Goal: Information Seeking & Learning: Learn about a topic

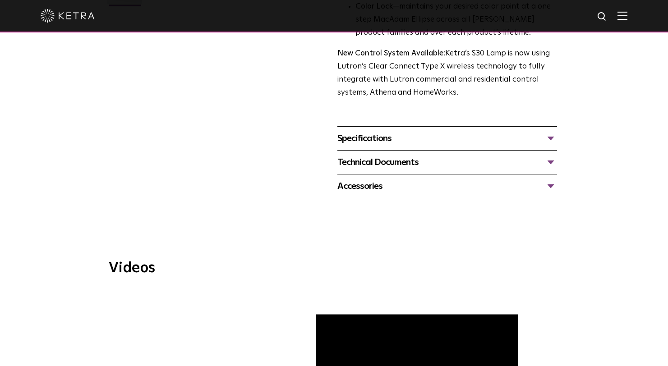
scroll to position [322, 0]
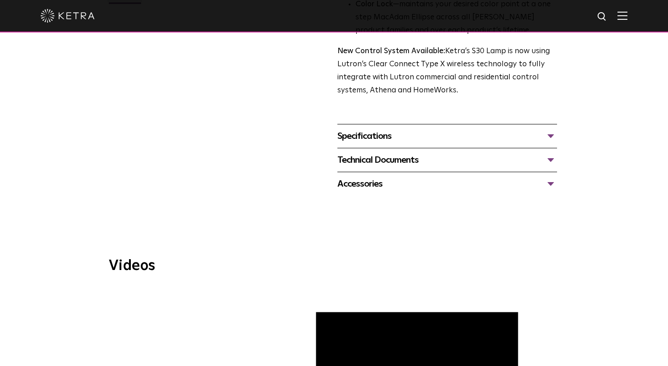
click at [549, 135] on div "Specifications" at bounding box center [447, 136] width 220 height 14
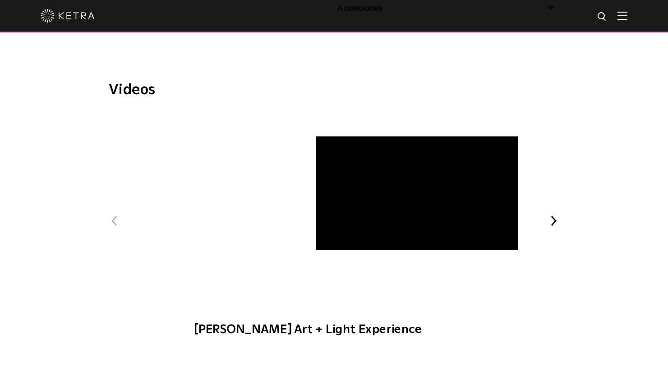
scroll to position [687, 0]
click at [324, 193] on span "Ketra Art + Light Experience" at bounding box center [333, 228] width 303 height 234
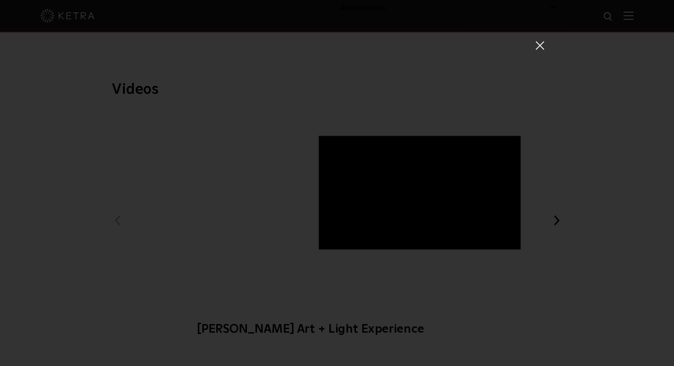
click at [535, 46] on span at bounding box center [540, 45] width 10 height 9
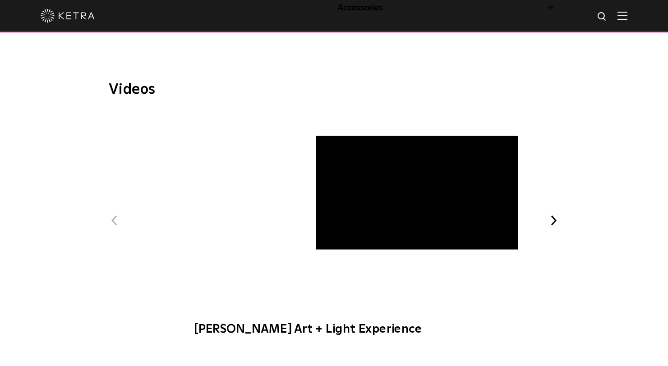
click at [494, 171] on span "Ketra Beauty + Light Experience" at bounding box center [416, 193] width 221 height 114
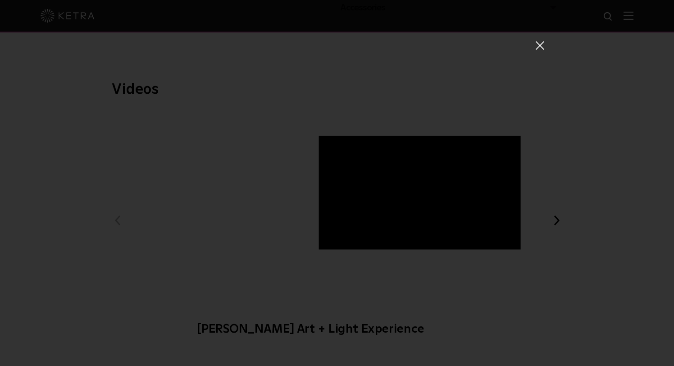
click at [537, 42] on span at bounding box center [540, 45] width 10 height 9
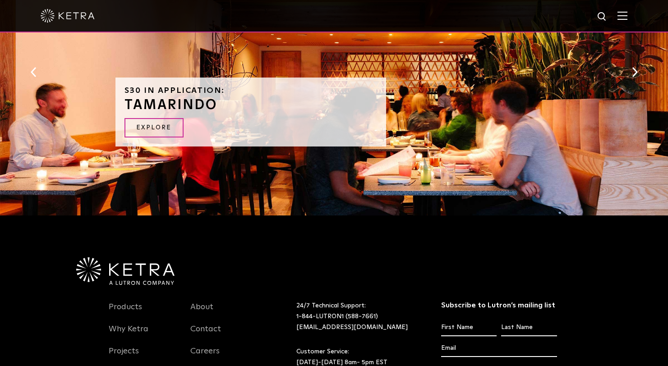
scroll to position [1129, 0]
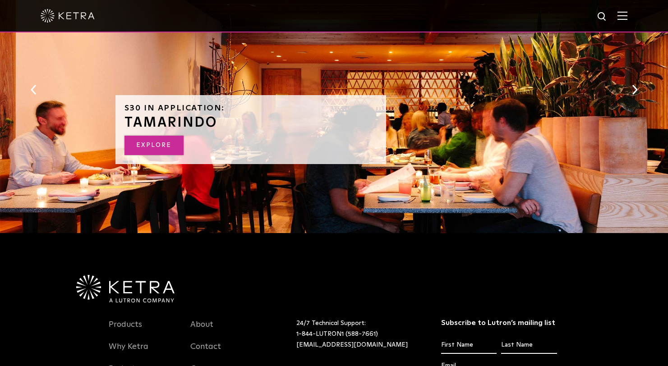
click at [147, 154] on link "EXPLORE" at bounding box center [153, 145] width 59 height 19
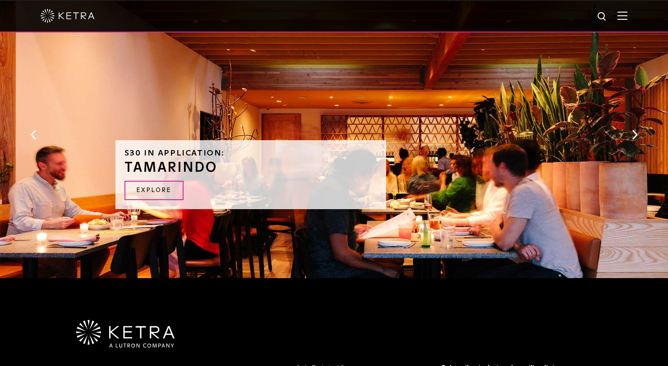
scroll to position [1086, 0]
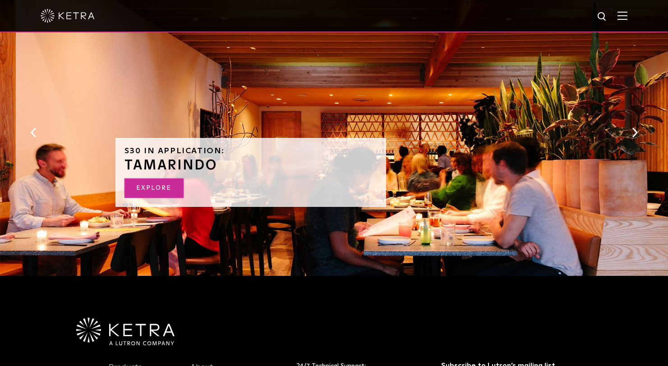
click at [144, 189] on link "EXPLORE" at bounding box center [153, 187] width 59 height 19
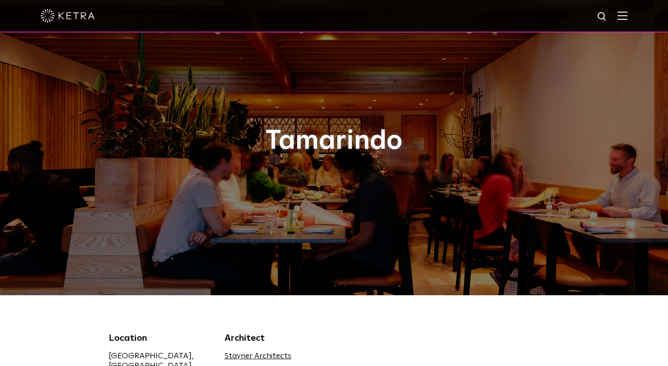
click at [627, 9] on div at bounding box center [334, 16] width 586 height 32
click at [627, 17] on img at bounding box center [622, 15] width 10 height 9
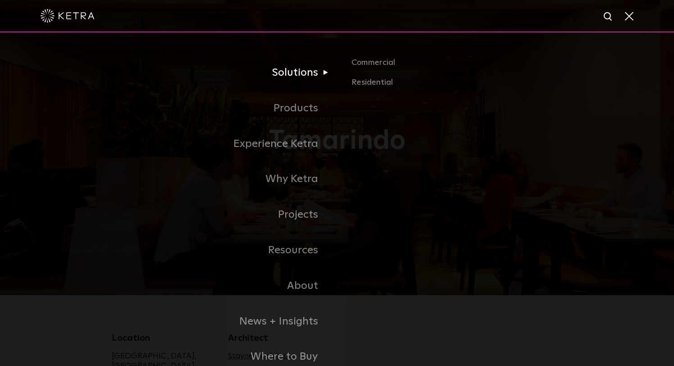
click at [302, 69] on link "Solutions" at bounding box center [224, 73] width 225 height 36
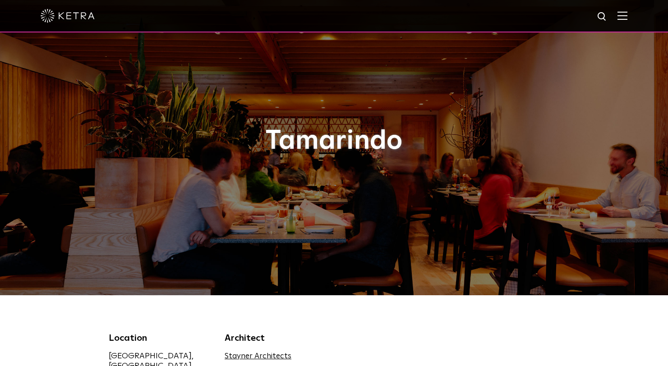
click at [627, 17] on img at bounding box center [622, 15] width 10 height 9
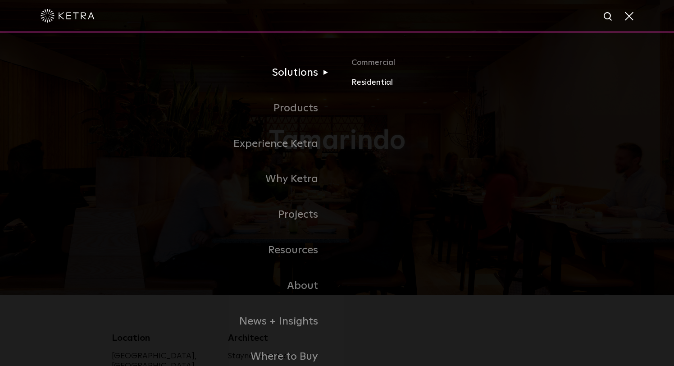
click at [362, 82] on link "Residential" at bounding box center [457, 82] width 211 height 13
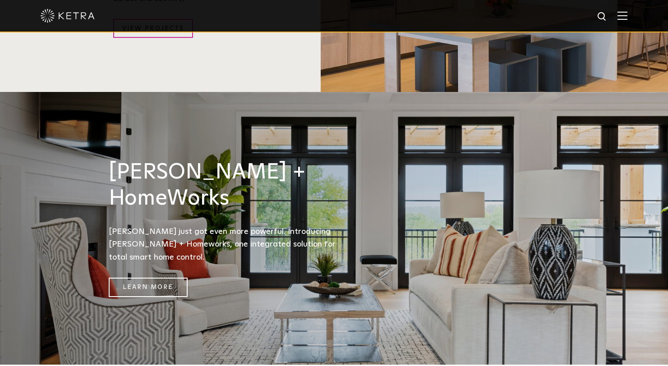
scroll to position [1101, 0]
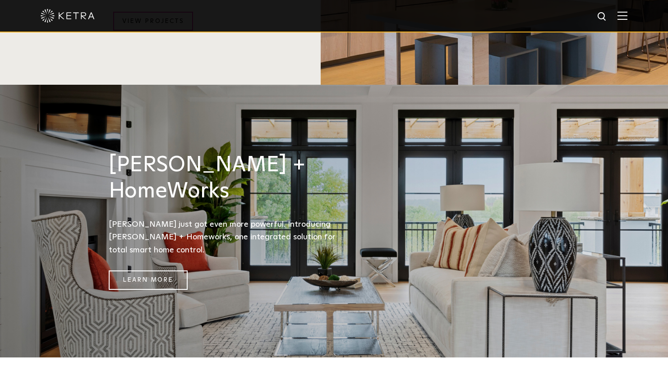
click at [166, 179] on div "Ketra + HomeWorks Ketra just got even more powerful. Introducing Ketra + Homewo…" at bounding box center [226, 220] width 234 height 137
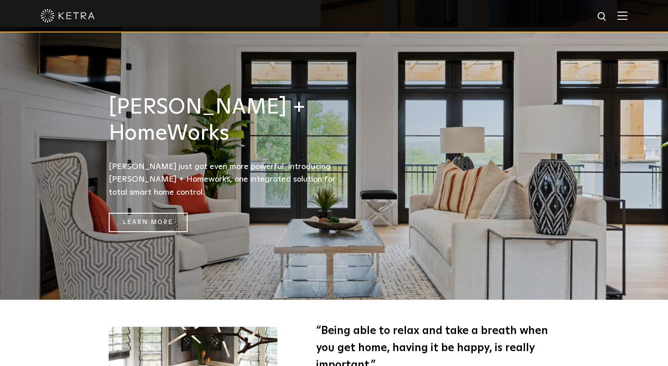
scroll to position [1162, 0]
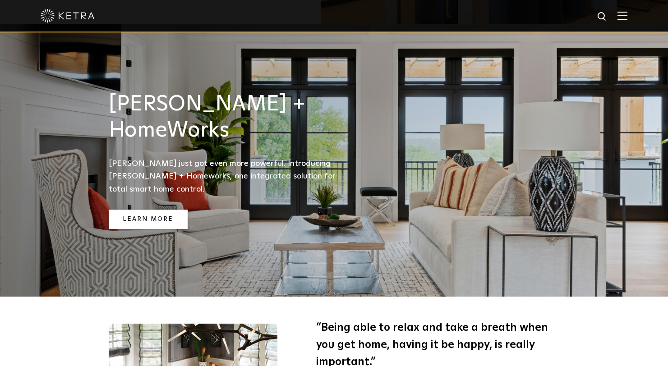
click at [144, 210] on link "Learn More" at bounding box center [148, 219] width 79 height 19
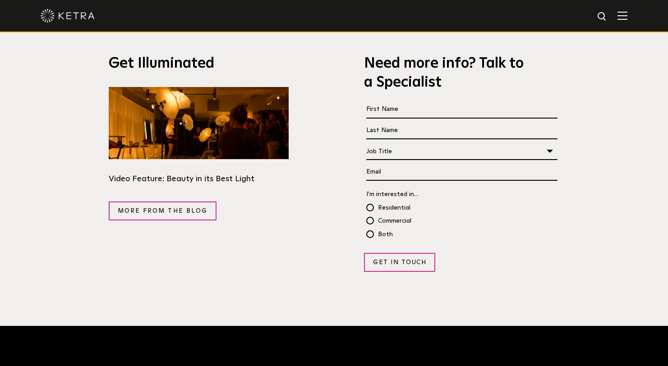
scroll to position [1603, 0]
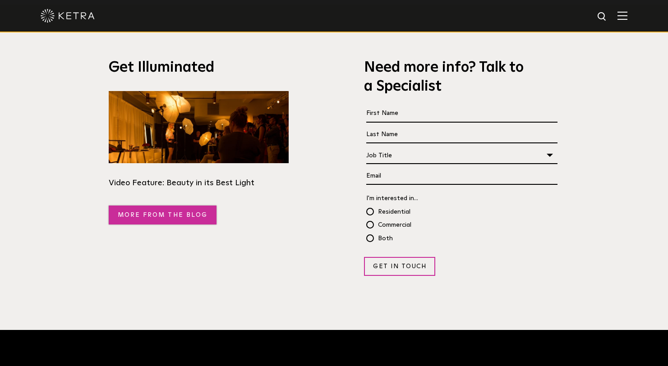
click at [155, 206] on link "More from the blog" at bounding box center [163, 215] width 108 height 19
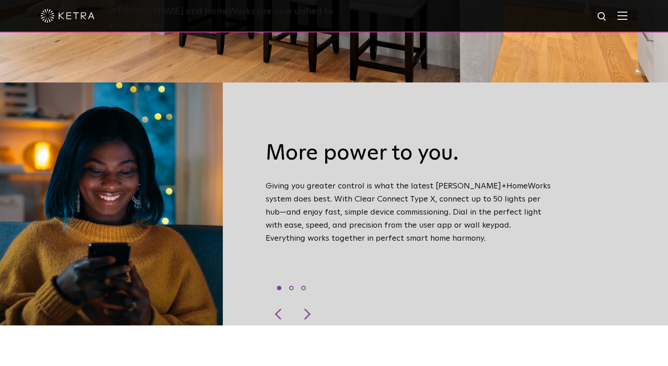
scroll to position [286, 0]
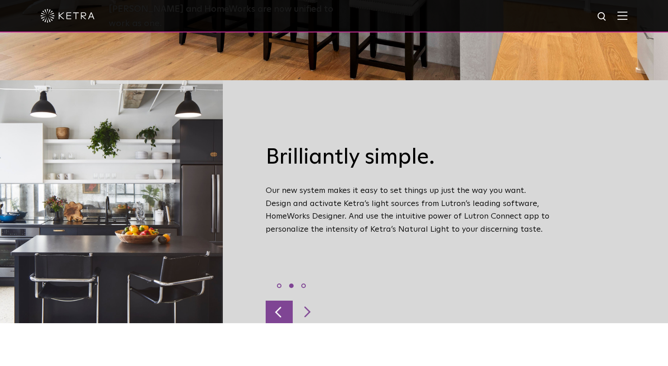
click at [280, 304] on div at bounding box center [278, 312] width 27 height 23
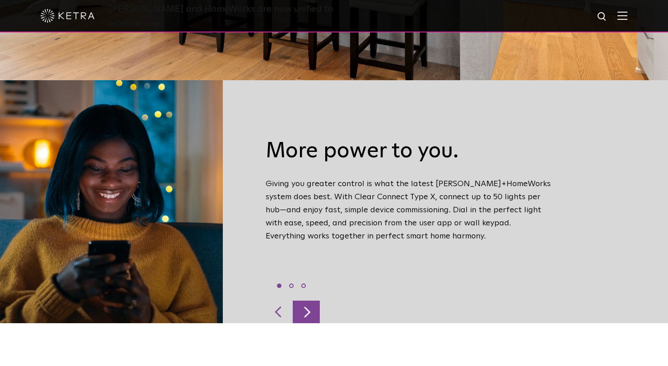
click at [308, 301] on div at bounding box center [306, 312] width 27 height 23
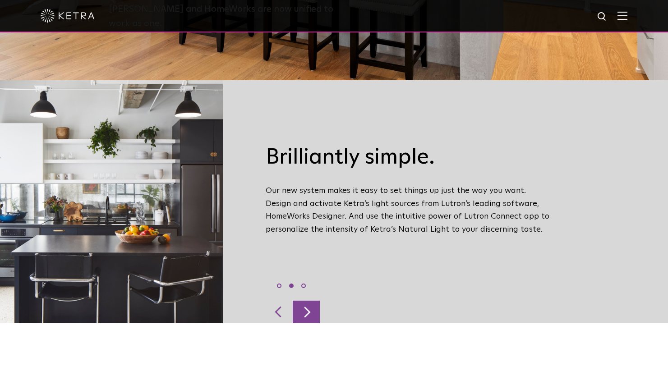
click at [315, 301] on div at bounding box center [306, 312] width 27 height 23
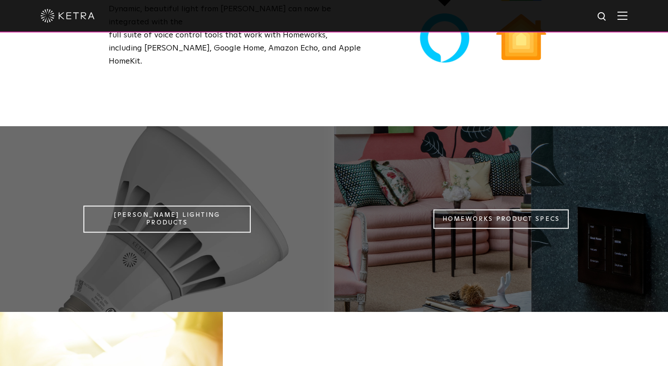
scroll to position [710, 0]
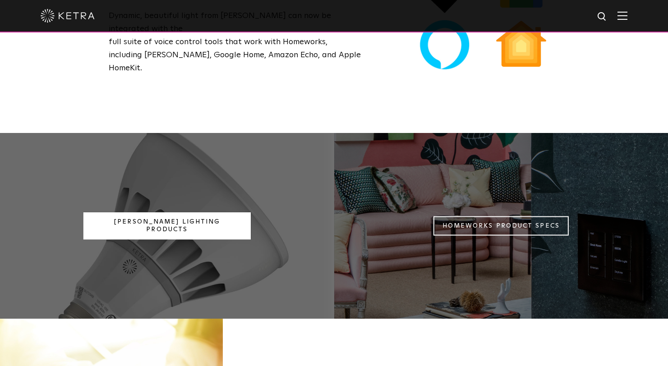
click at [150, 212] on link "[PERSON_NAME] Lighting Products" at bounding box center [166, 225] width 167 height 27
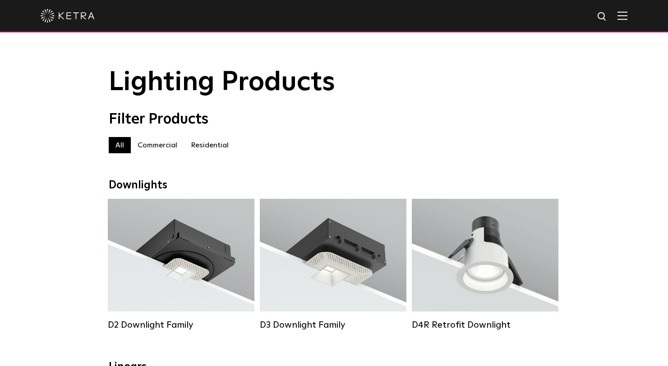
click at [627, 14] on img at bounding box center [622, 15] width 10 height 9
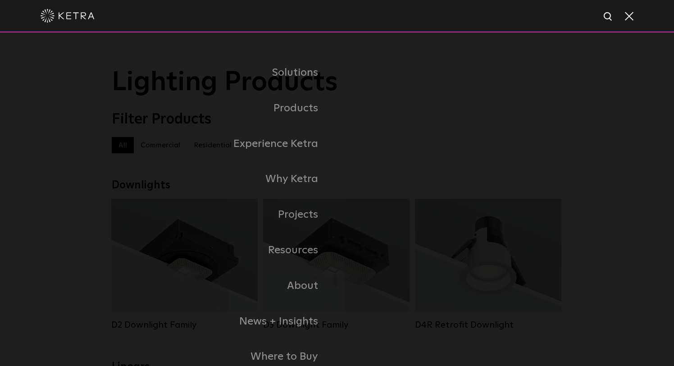
click at [629, 13] on span at bounding box center [629, 15] width 10 height 9
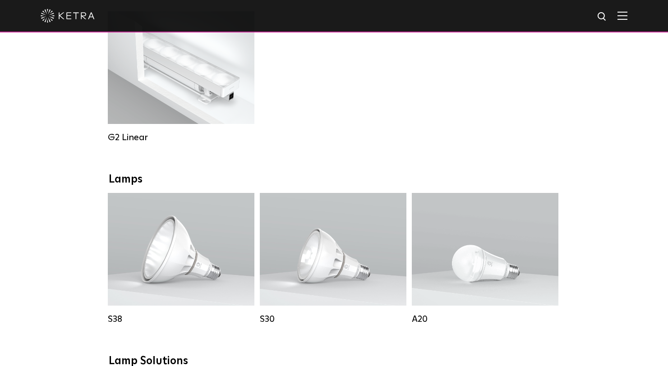
scroll to position [515, 0]
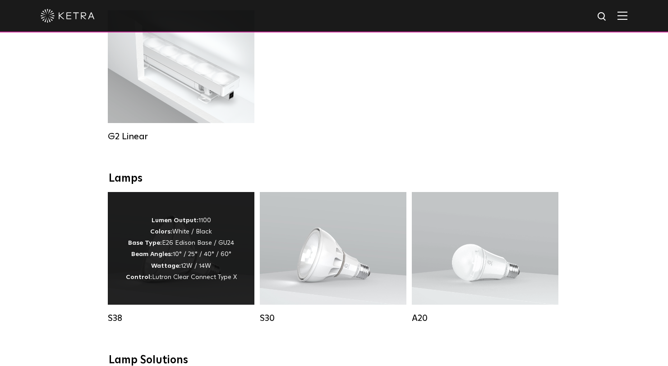
click at [182, 270] on p "Lumen Output: 1100 Colors: White / Black Base Type: E26 Edison Base / GU24 Beam…" at bounding box center [181, 249] width 111 height 68
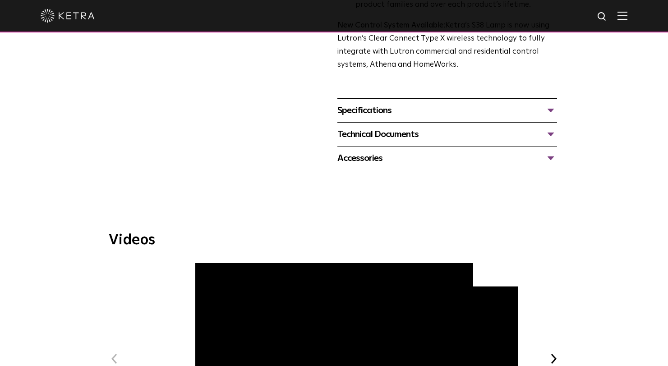
scroll to position [349, 0]
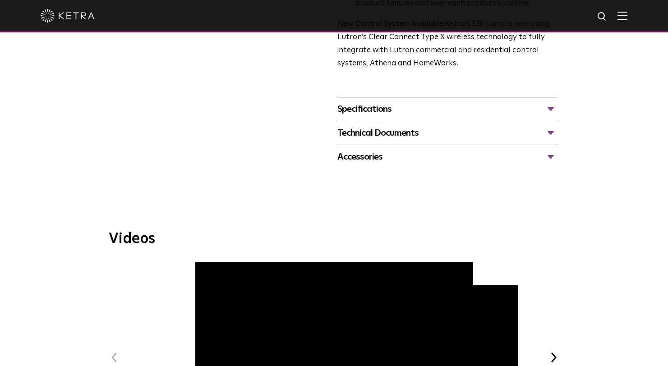
click at [548, 156] on div "Accessories" at bounding box center [447, 157] width 220 height 14
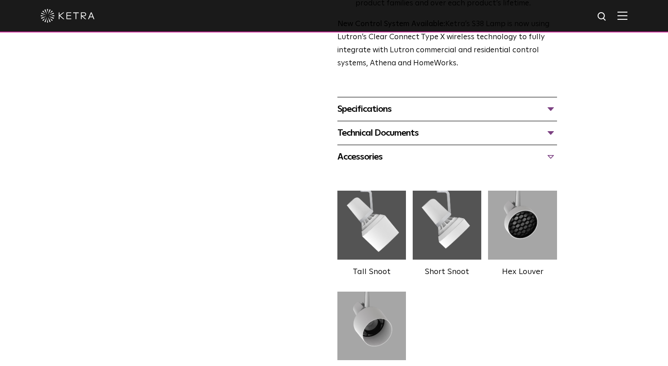
click at [548, 156] on div "Accessories" at bounding box center [447, 157] width 220 height 14
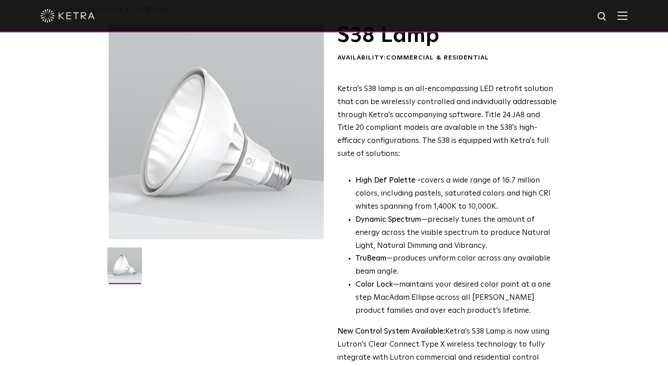
scroll to position [0, 0]
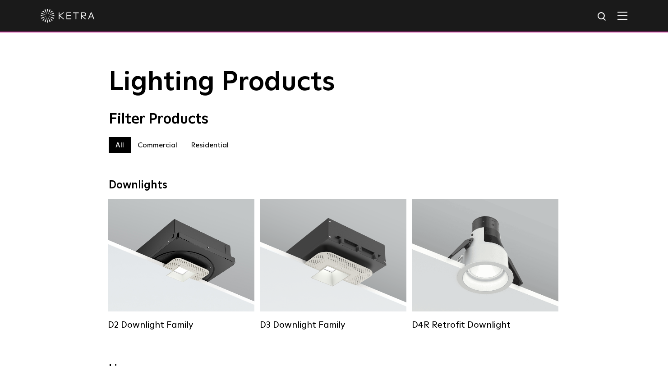
click at [198, 146] on label "Residential" at bounding box center [209, 145] width 51 height 16
